Goal: Navigation & Orientation: Find specific page/section

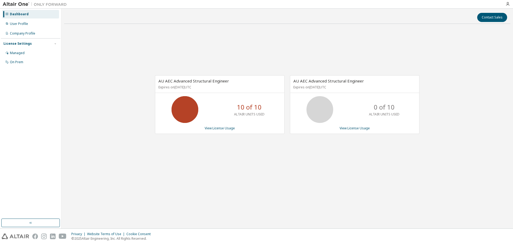
drag, startPoint x: 446, startPoint y: 119, endPoint x: 448, endPoint y: 105, distance: 14.5
click at [446, 114] on div "AU AEC Advanced Structural Engineer Expires on [DATE] UTC 10 of 10 ALTAIR UNITS…" at bounding box center [287, 107] width 447 height 158
